Goal: Check status: Check status

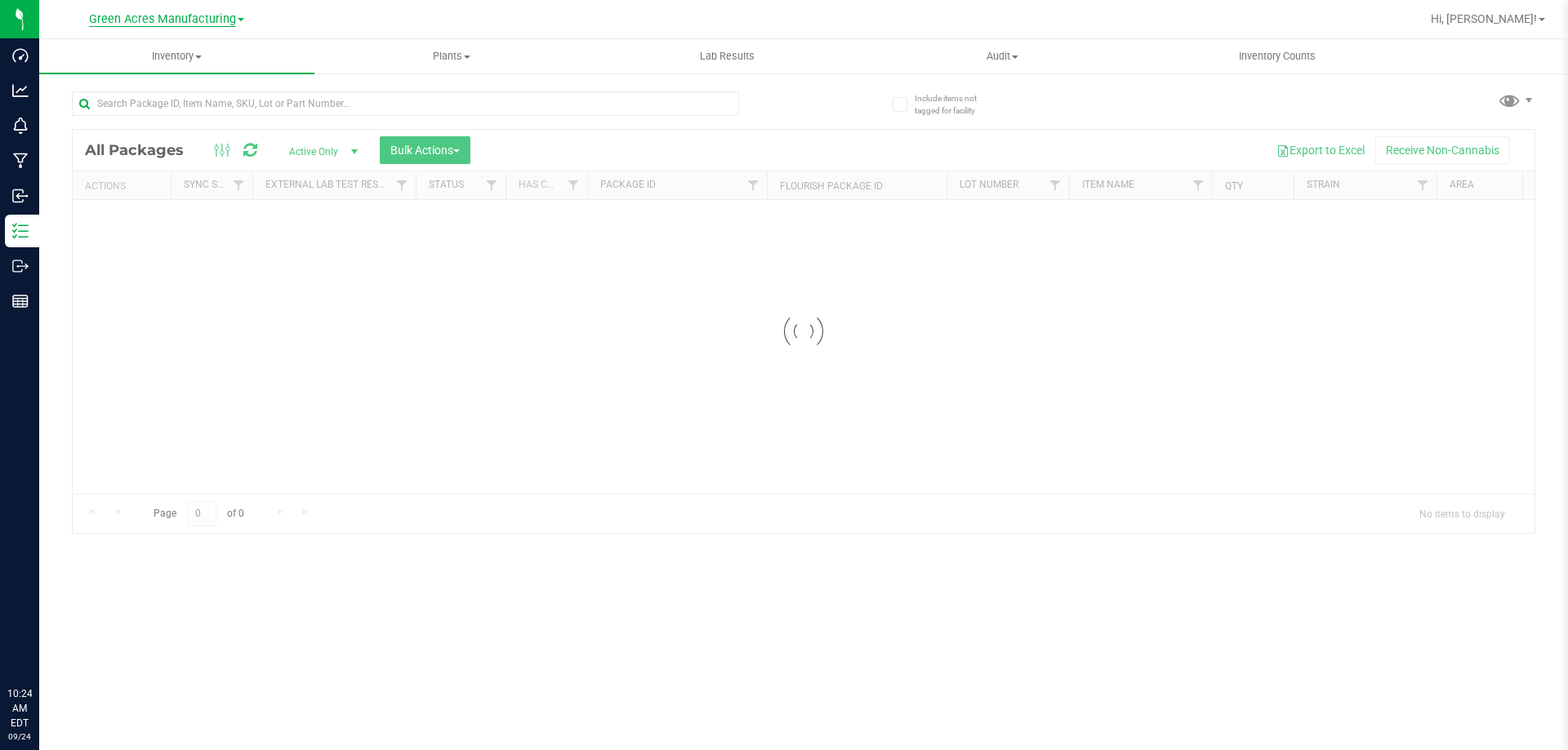
click at [194, 25] on span "Green Acres Manufacturing" at bounding box center [162, 19] width 147 height 15
click at [167, 51] on link "Green Acres Cultivation" at bounding box center [167, 57] width 239 height 22
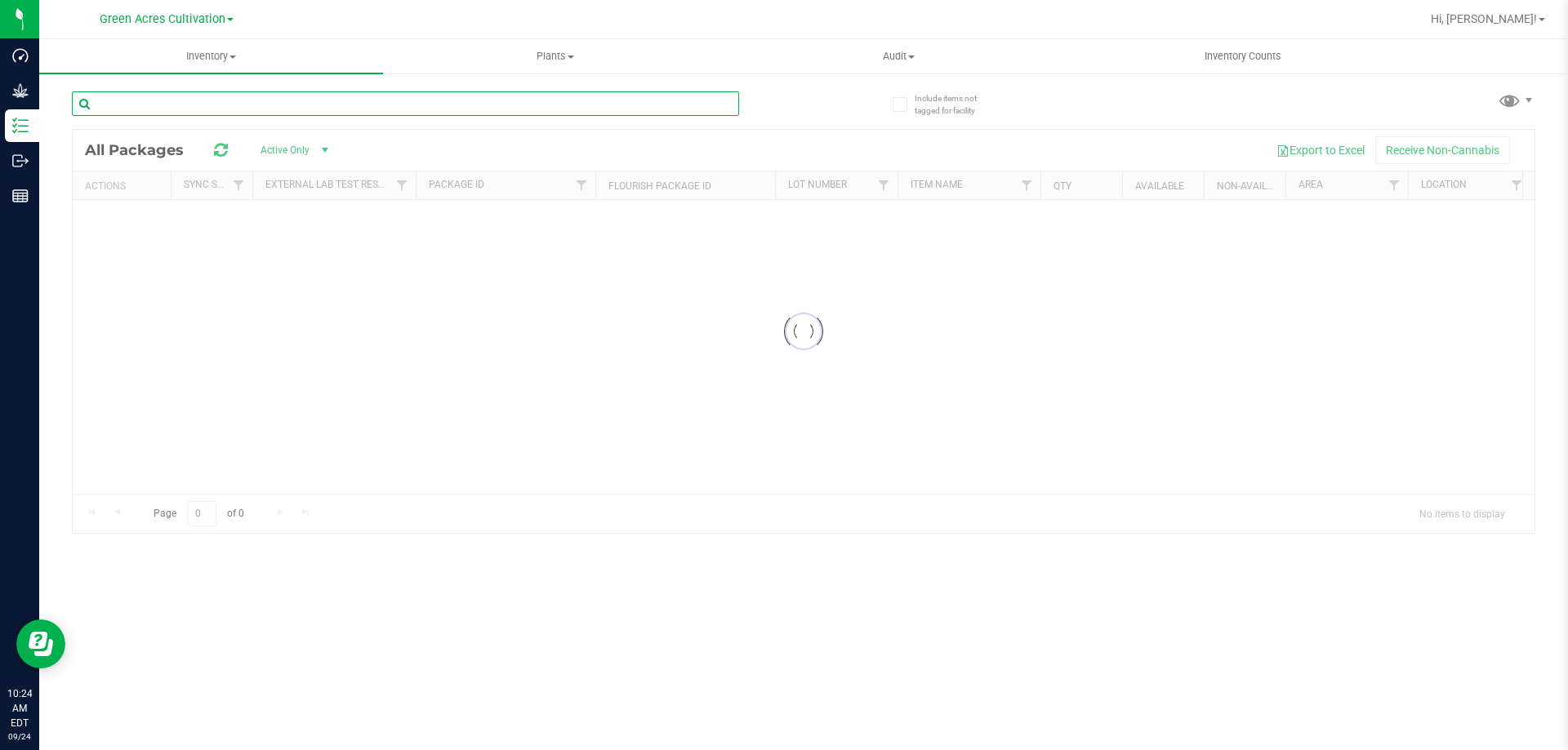
click at [207, 98] on input "text" at bounding box center [405, 103] width 667 height 25
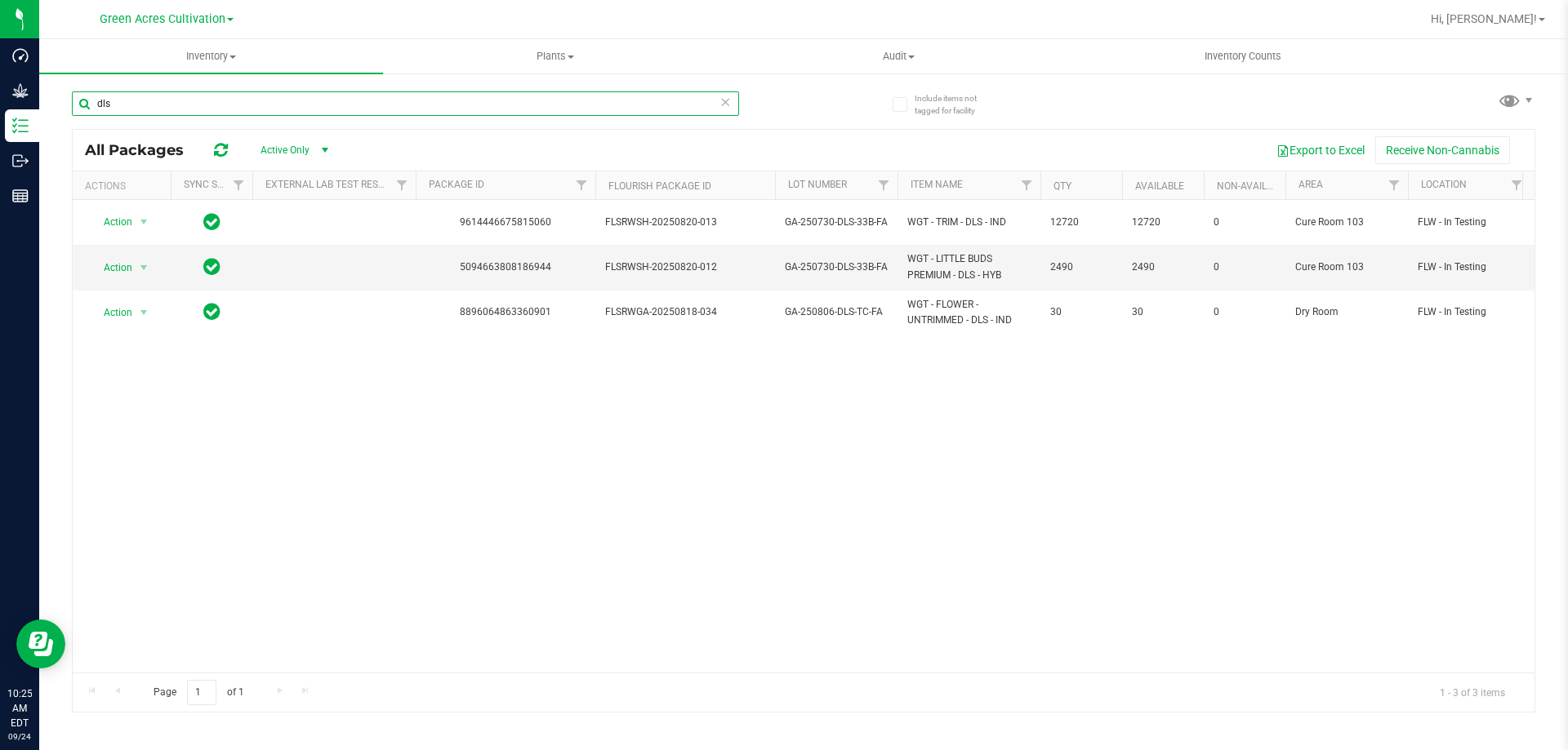
type input "dls"
drag, startPoint x: 465, startPoint y: 660, endPoint x: 622, endPoint y: 636, distance: 158.8
click at [629, 636] on div "Action Action Global inventory Locate package Package audit log Print package l…" at bounding box center [804, 436] width 1462 height 472
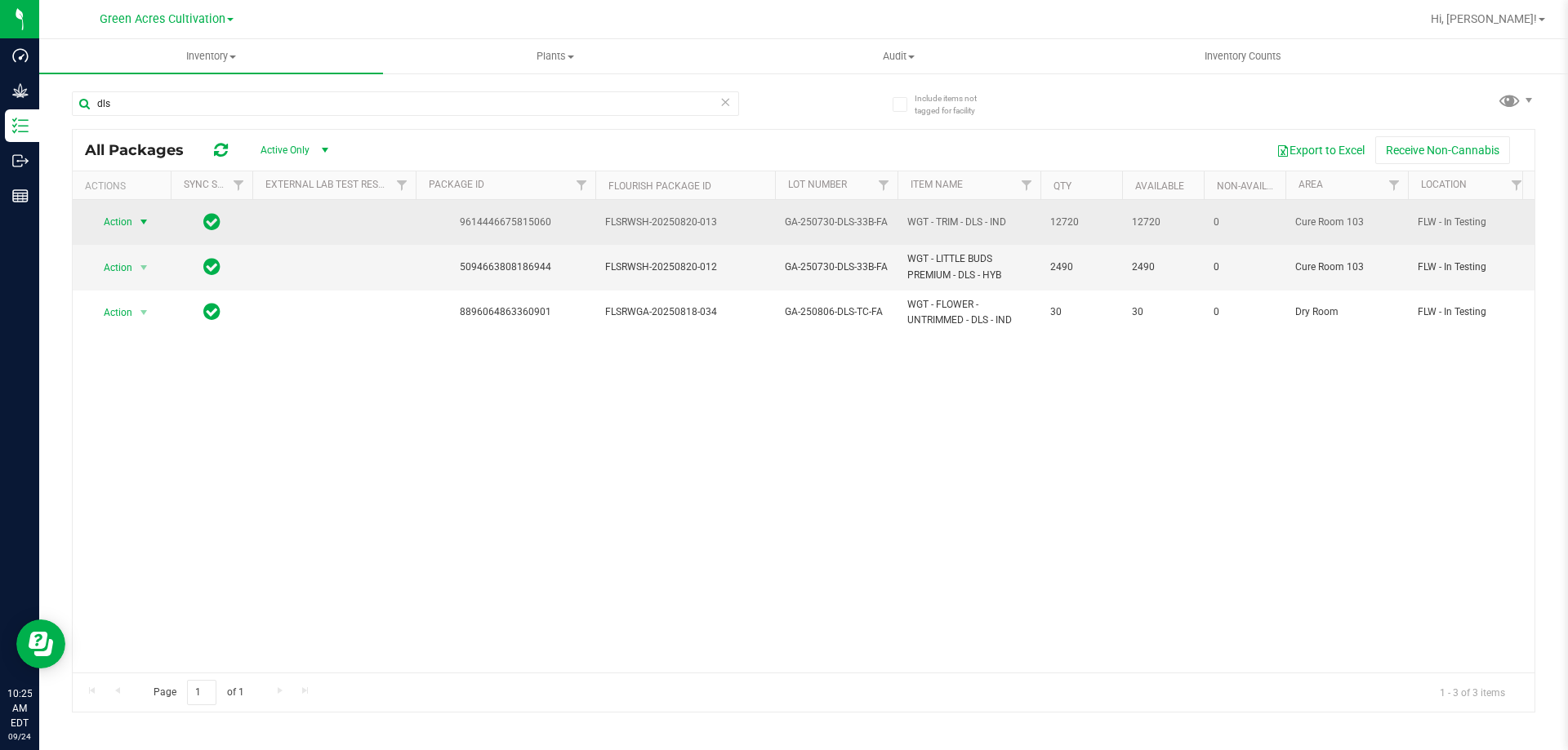
click at [127, 220] on span "Action" at bounding box center [111, 221] width 44 height 23
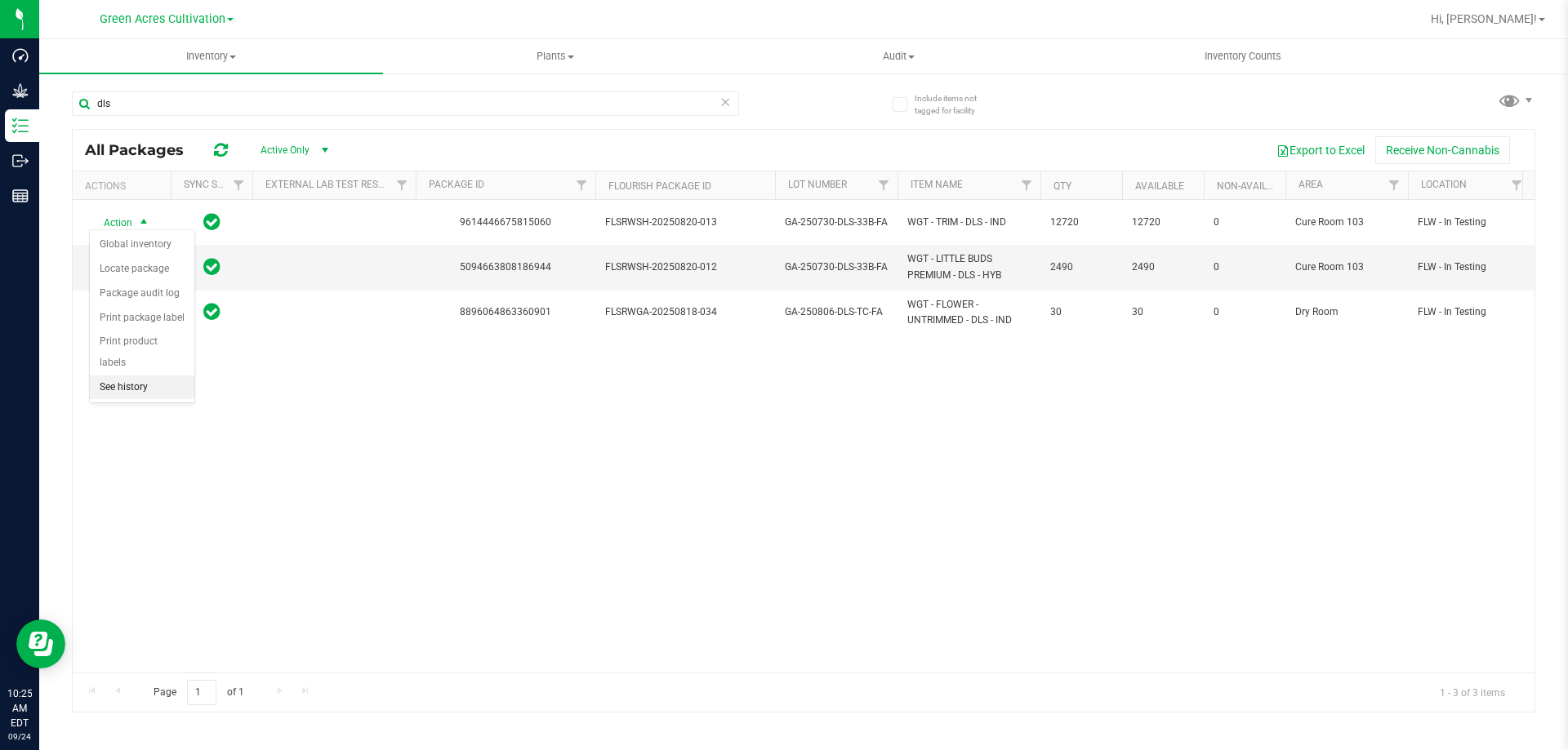
click at [161, 376] on li "See history" at bounding box center [142, 388] width 105 height 25
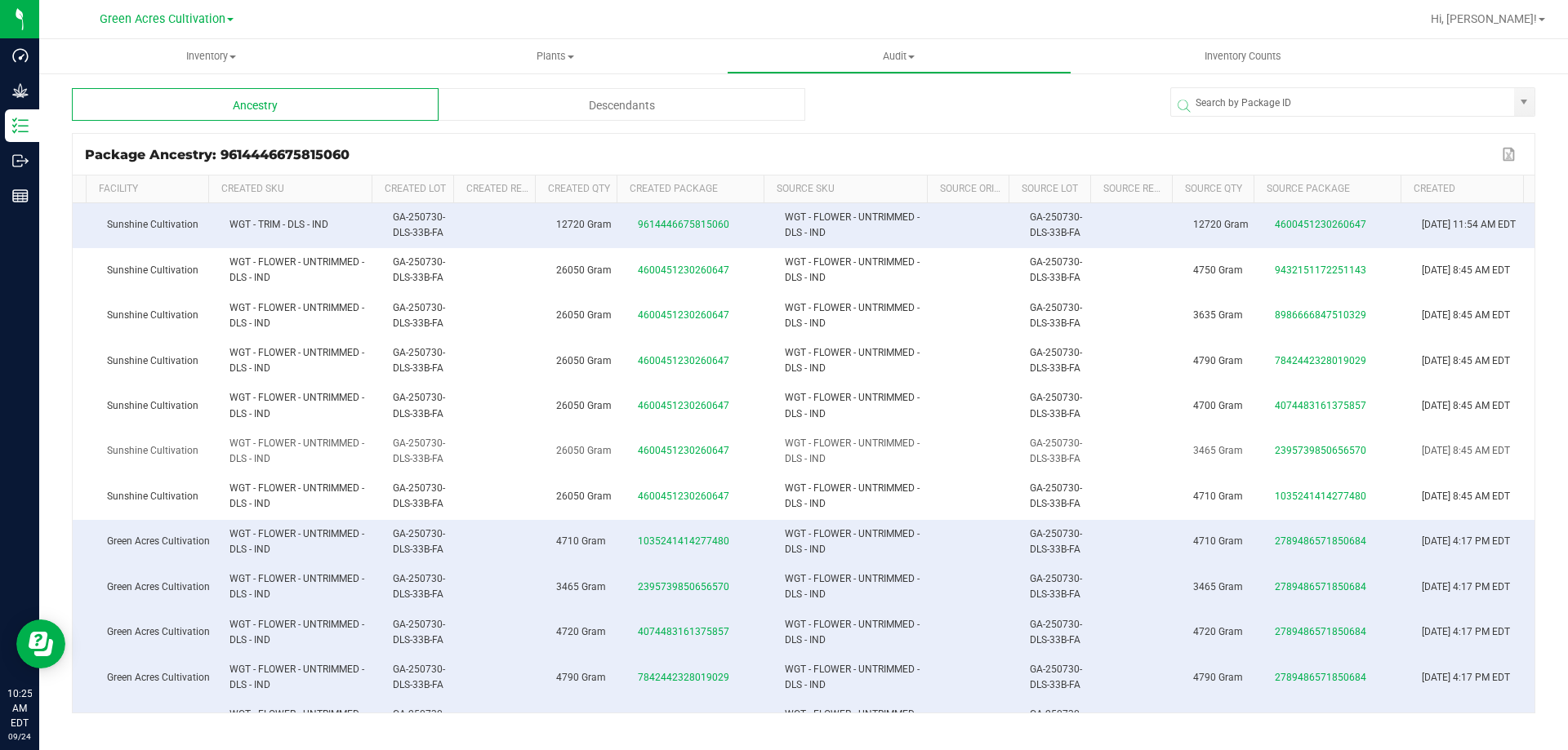
scroll to position [210, 69]
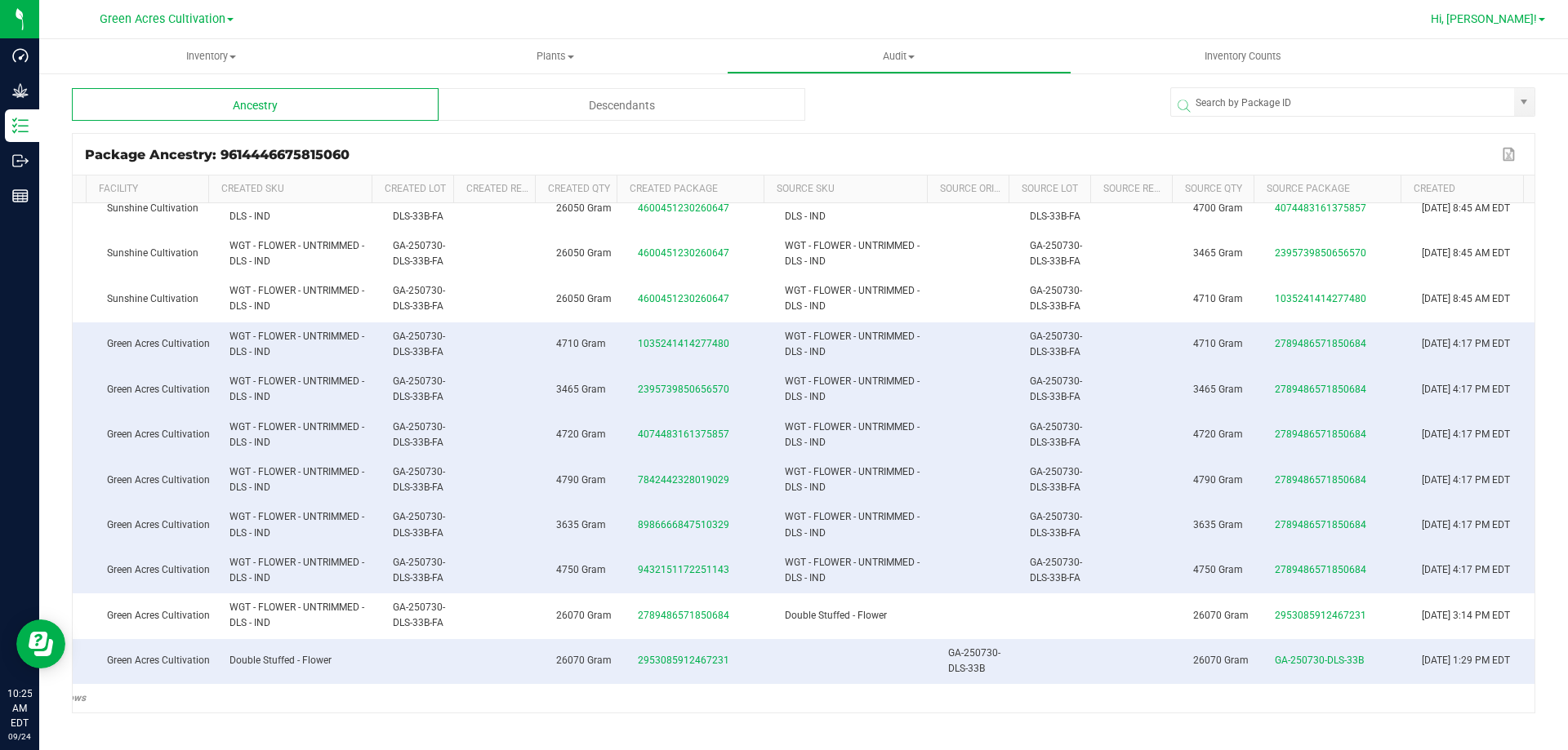
click at [1522, 16] on span "Hi, [PERSON_NAME]!" at bounding box center [1484, 18] width 107 height 13
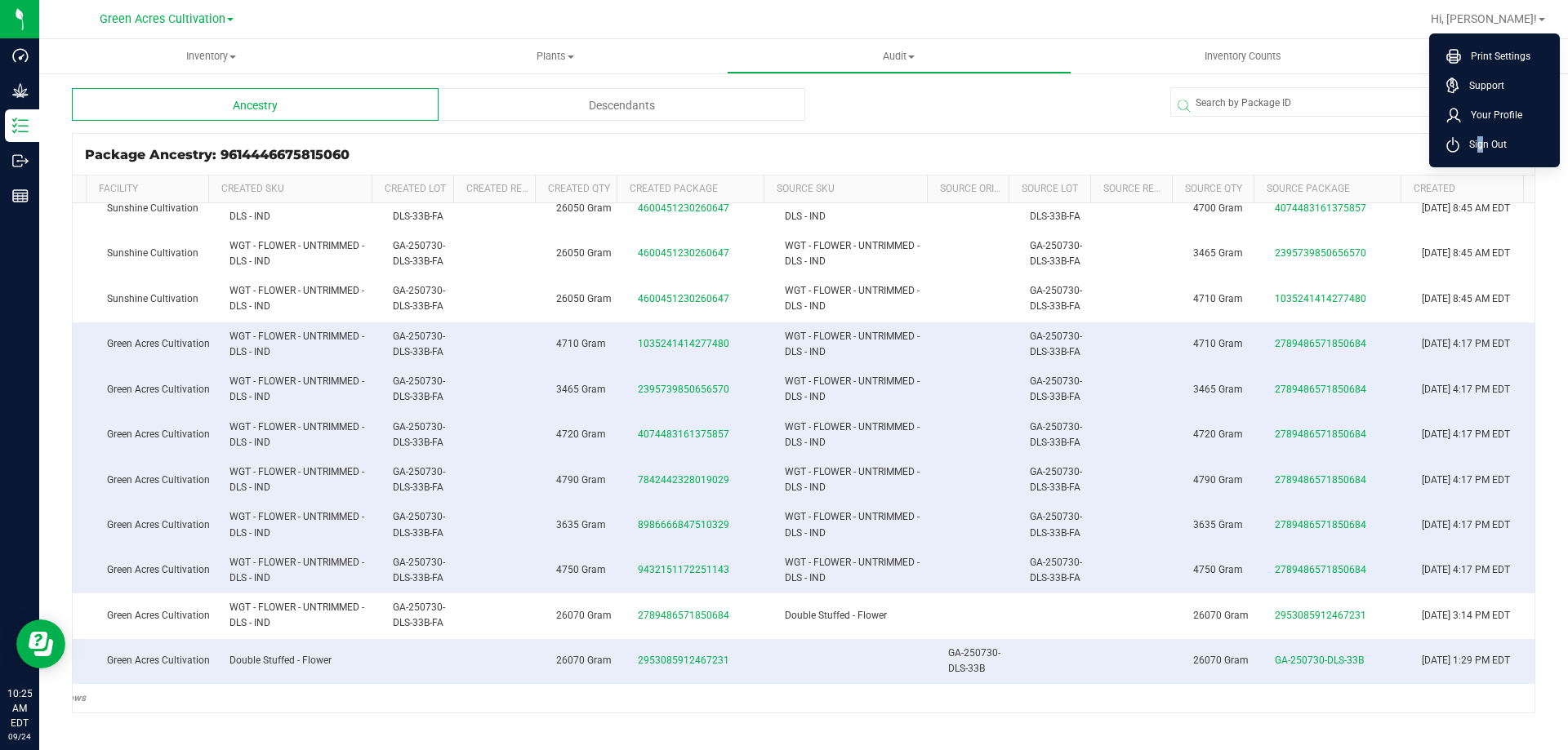
click at [1476, 148] on span "Sign Out" at bounding box center [1483, 145] width 47 height 16
